Goal: Task Accomplishment & Management: Complete application form

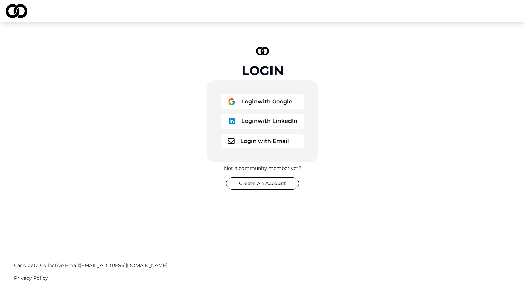
click at [268, 105] on button "Login with Google" at bounding box center [262, 101] width 84 height 15
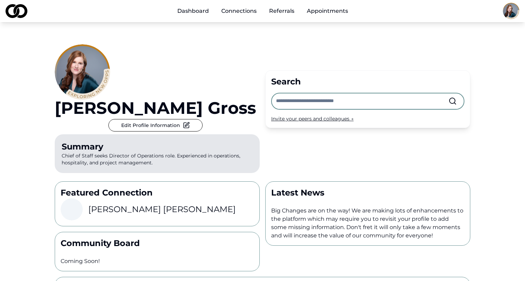
click at [319, 10] on link "Appointments" at bounding box center [327, 11] width 52 height 14
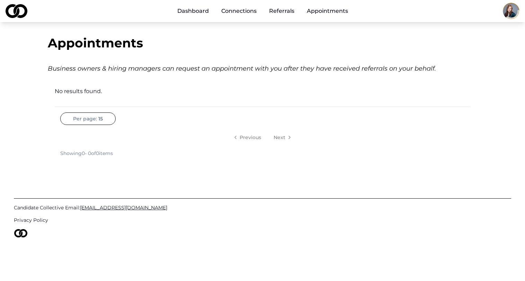
click at [259, 12] on link "Connections" at bounding box center [239, 11] width 46 height 14
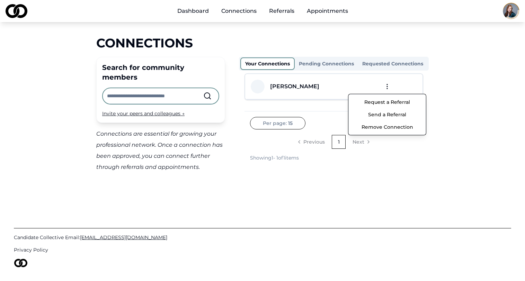
click at [385, 87] on html "Dashboard Connections Referrals Appointments Connections Search for community m…" at bounding box center [262, 140] width 525 height 281
click at [381, 103] on button "Request a Referral" at bounding box center [387, 102] width 74 height 12
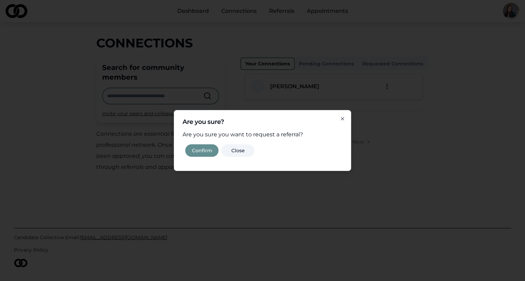
click at [210, 152] on button "Confirm" at bounding box center [201, 150] width 33 height 12
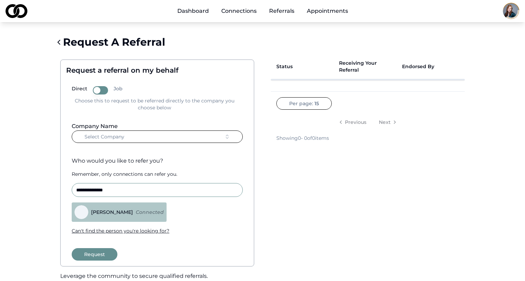
click at [207, 142] on button "Select Company" at bounding box center [157, 136] width 171 height 12
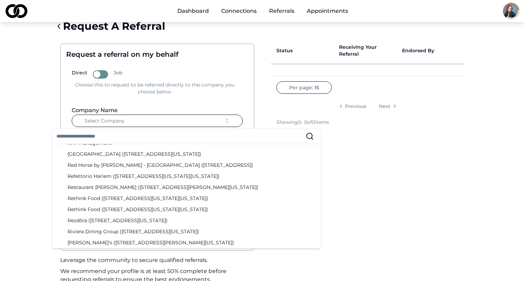
scroll to position [1642, 0]
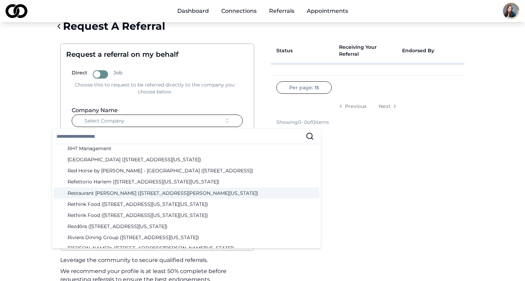
click at [300, 189] on div "Status Receiving Your Referral Endorsed By Per page: 15 Previous Next Showing 0…" at bounding box center [367, 167] width 205 height 268
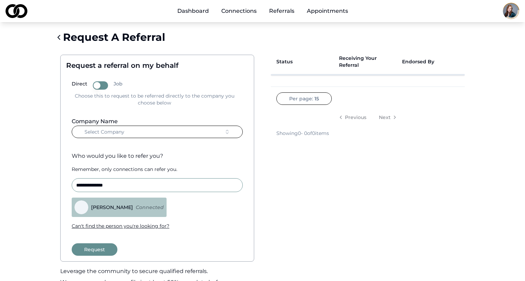
scroll to position [0, 0]
